Goal: Check status: Check status

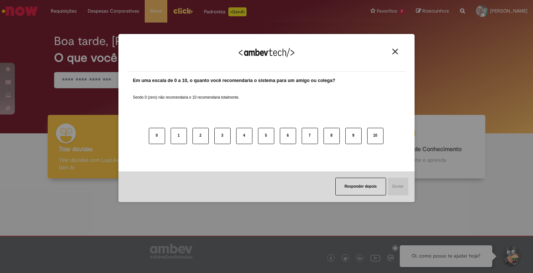
click at [394, 49] on button "Close" at bounding box center [395, 51] width 10 height 6
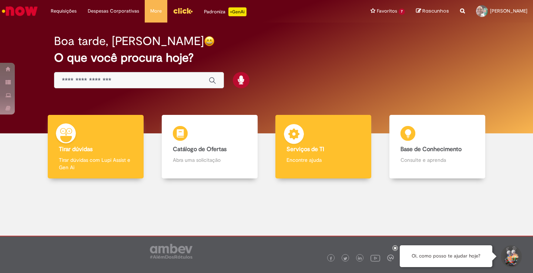
click at [310, 142] on div "Serviços de TI Serviços de TI Encontre ajuda" at bounding box center [323, 147] width 96 height 64
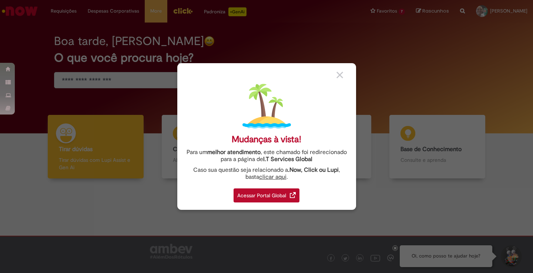
click at [273, 195] on div "Acessar Portal Global" at bounding box center [266, 196] width 66 height 14
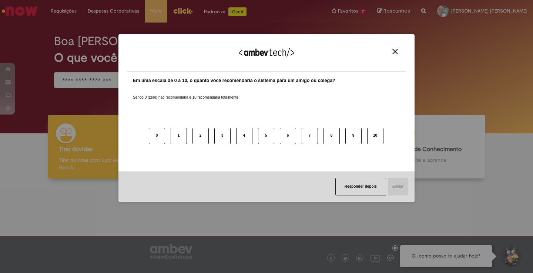
click at [398, 54] on button "Close" at bounding box center [395, 51] width 10 height 6
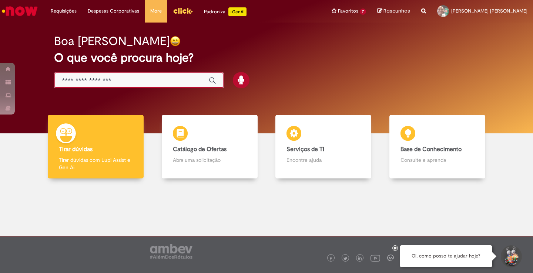
click at [137, 79] on input "Basta digitar aqui" at bounding box center [131, 81] width 139 height 9
paste input "**********"
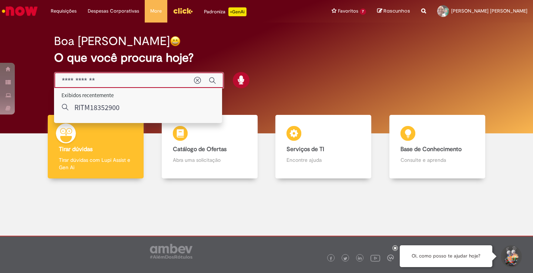
type input "**********"
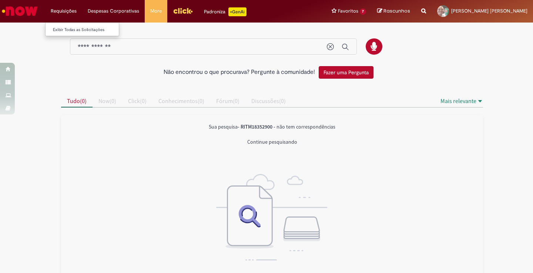
click at [65, 10] on li "Requisições Exibir Todas as Solicitações" at bounding box center [63, 11] width 37 height 22
click at [183, 11] on img "Menu Cabeçalho" at bounding box center [183, 10] width 20 height 11
click at [17, 12] on img "Ir para a Homepage" at bounding box center [20, 11] width 38 height 15
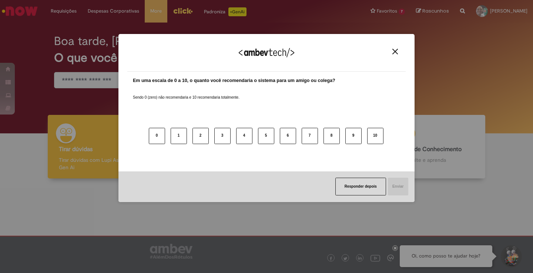
click at [395, 50] on img "Close" at bounding box center [395, 52] width 6 height 6
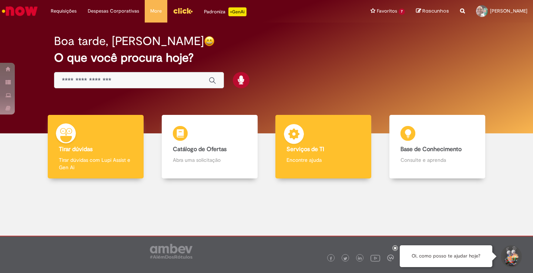
click at [316, 158] on p "Encontre ajuda" at bounding box center [323, 159] width 74 height 7
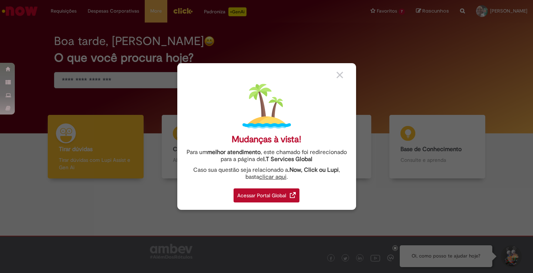
click at [268, 191] on div "Acessar Portal Global" at bounding box center [266, 196] width 66 height 14
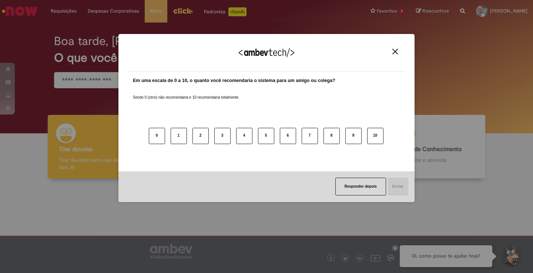
click at [394, 53] on img "Close" at bounding box center [395, 52] width 6 height 6
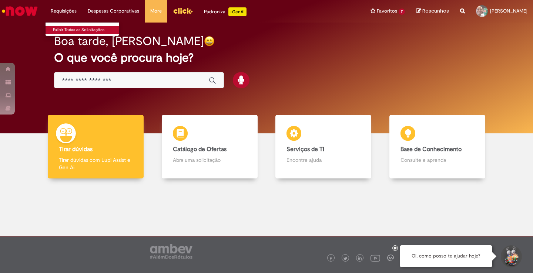
click at [69, 30] on link "Exibir Todas as Solicitações" at bounding box center [85, 30] width 81 height 8
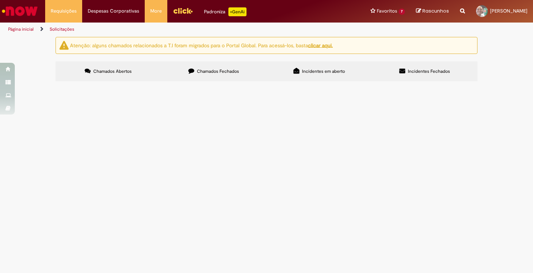
click at [217, 72] on span "Chamados Fechados" at bounding box center [218, 71] width 42 height 6
click at [320, 68] on span "Incidentes em aberto" at bounding box center [323, 71] width 43 height 6
click at [414, 73] on span "Incidentes Fechados" at bounding box center [429, 71] width 42 height 6
click at [307, 68] on span "Incidentes em aberto" at bounding box center [323, 71] width 43 height 6
click at [111, 77] on label "Chamados Abertos" at bounding box center [107, 71] width 105 height 20
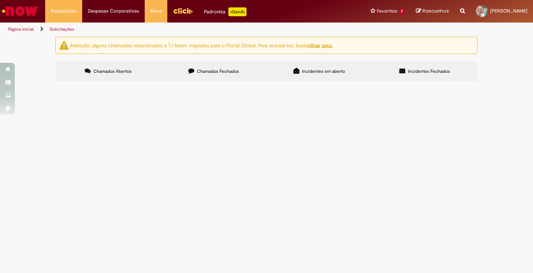
click at [0, 0] on input "Pesquisar" at bounding box center [0, 0] width 0 height 0
paste input "**********"
type input "**********"
click at [0, 0] on button "Pesquisar" at bounding box center [0, 0] width 0 height 0
click at [0, 0] on input "Pesquisar" at bounding box center [0, 0] width 0 height 0
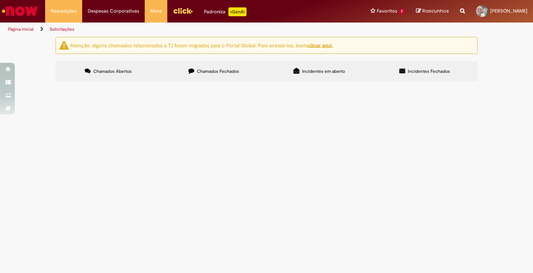
click at [0, 0] on input "**********" at bounding box center [0, 0] width 0 height 0
type input "********"
click at [0, 0] on button "Pesquisar" at bounding box center [0, 0] width 0 height 0
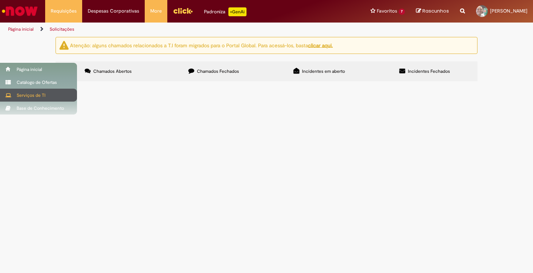
click at [8, 99] on div "Serviços de TI" at bounding box center [38, 95] width 77 height 13
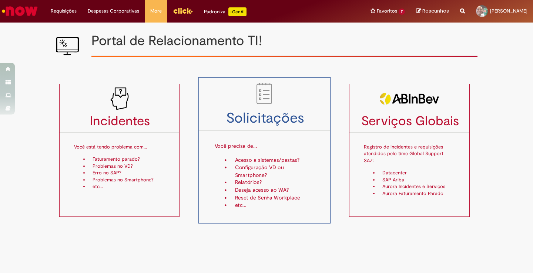
click at [257, 126] on h3 "Solicitações" at bounding box center [264, 119] width 132 height 16
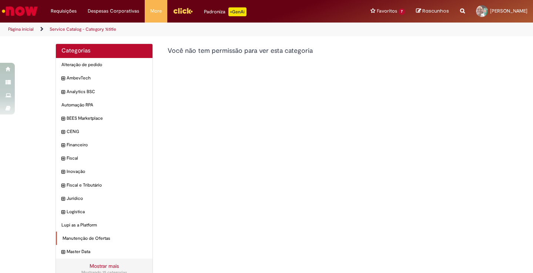
scroll to position [14, 0]
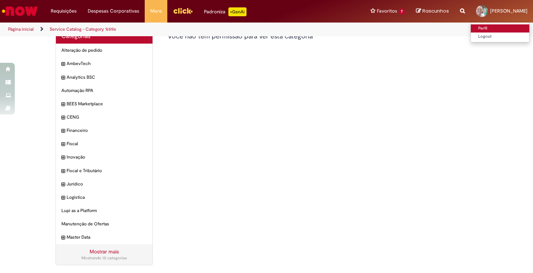
click at [470, 24] on link "Perfil" at bounding box center [499, 28] width 58 height 8
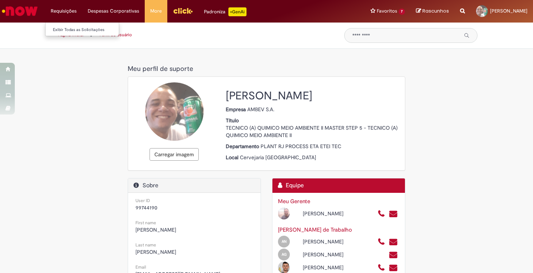
click at [69, 7] on li "Requisições Exibir Todas as Solicitações" at bounding box center [63, 11] width 37 height 22
click at [74, 27] on link "Exibir Todas as Solicitações" at bounding box center [85, 30] width 81 height 8
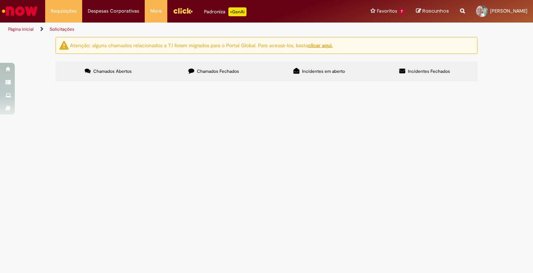
click at [421, 71] on span "Incidentes Fechados" at bounding box center [429, 71] width 42 height 6
click at [321, 71] on span "Incidentes em aberto" at bounding box center [323, 71] width 43 height 6
click at [217, 71] on span "Chamados Fechados" at bounding box center [218, 71] width 42 height 6
click at [0, 0] on div at bounding box center [0, 0] width 0 height 0
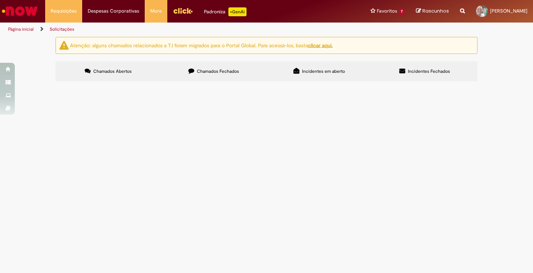
click at [120, 74] on span "Chamados Abertos" at bounding box center [112, 71] width 38 height 6
